Goal: Navigation & Orientation: Find specific page/section

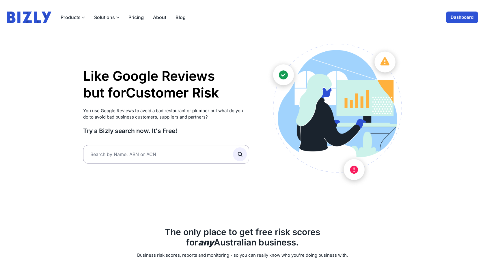
click at [456, 20] on link "Dashboard" at bounding box center [462, 18] width 32 height 12
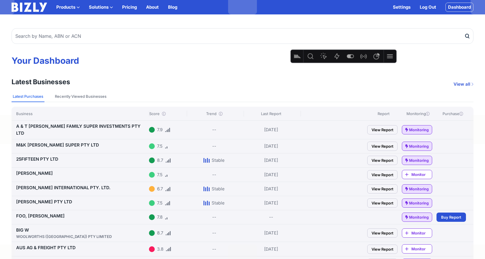
drag, startPoint x: 315, startPoint y: 10, endPoint x: 305, endPoint y: 59, distance: 49.5
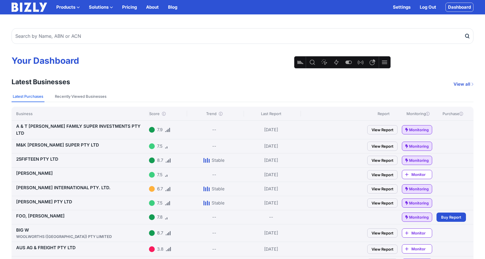
click at [44, 157] on link "25FIFTEEN PTY LTD" at bounding box center [37, 159] width 42 height 5
